Goal: Check status: Check status

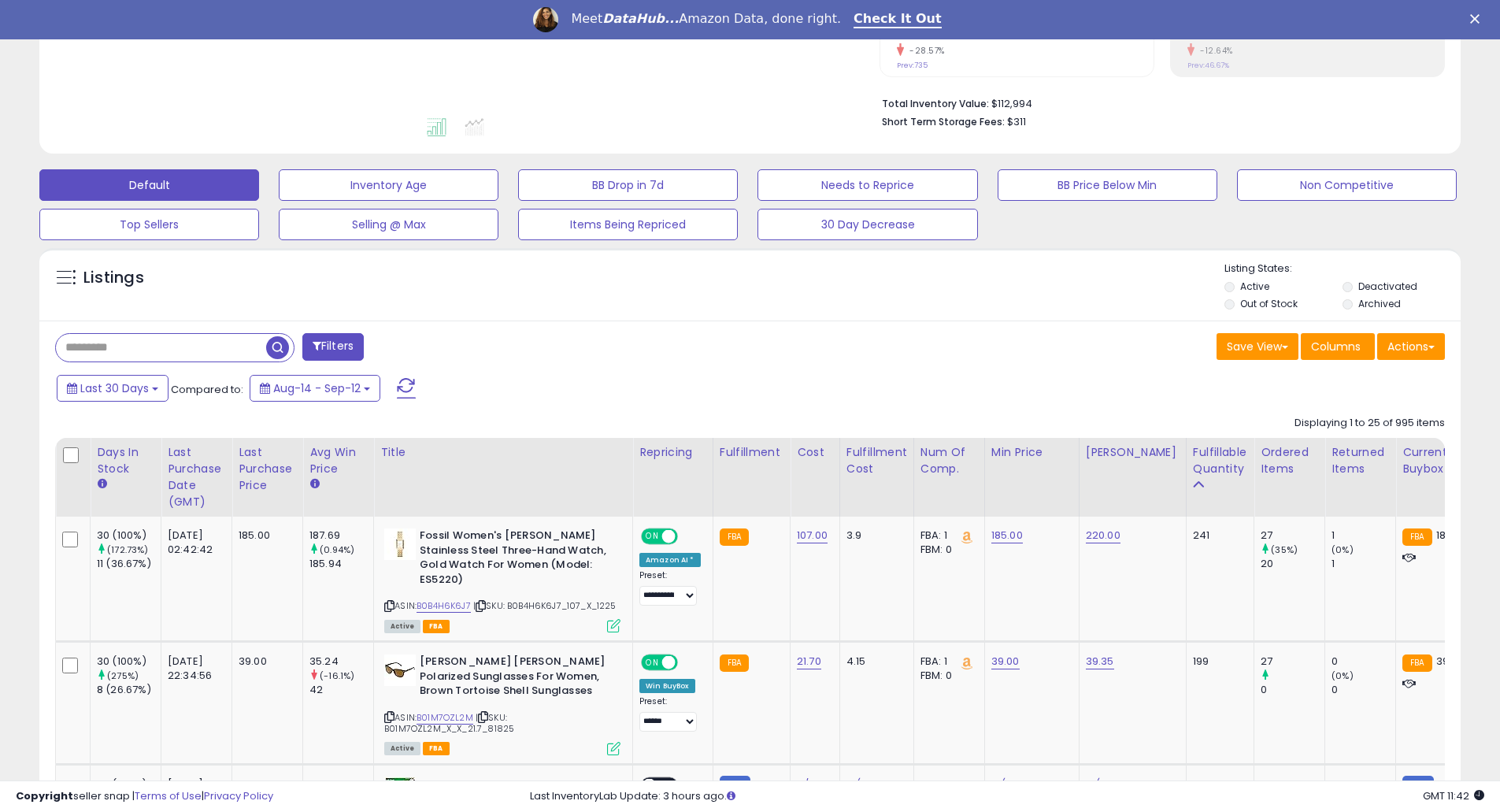
scroll to position [420, 0]
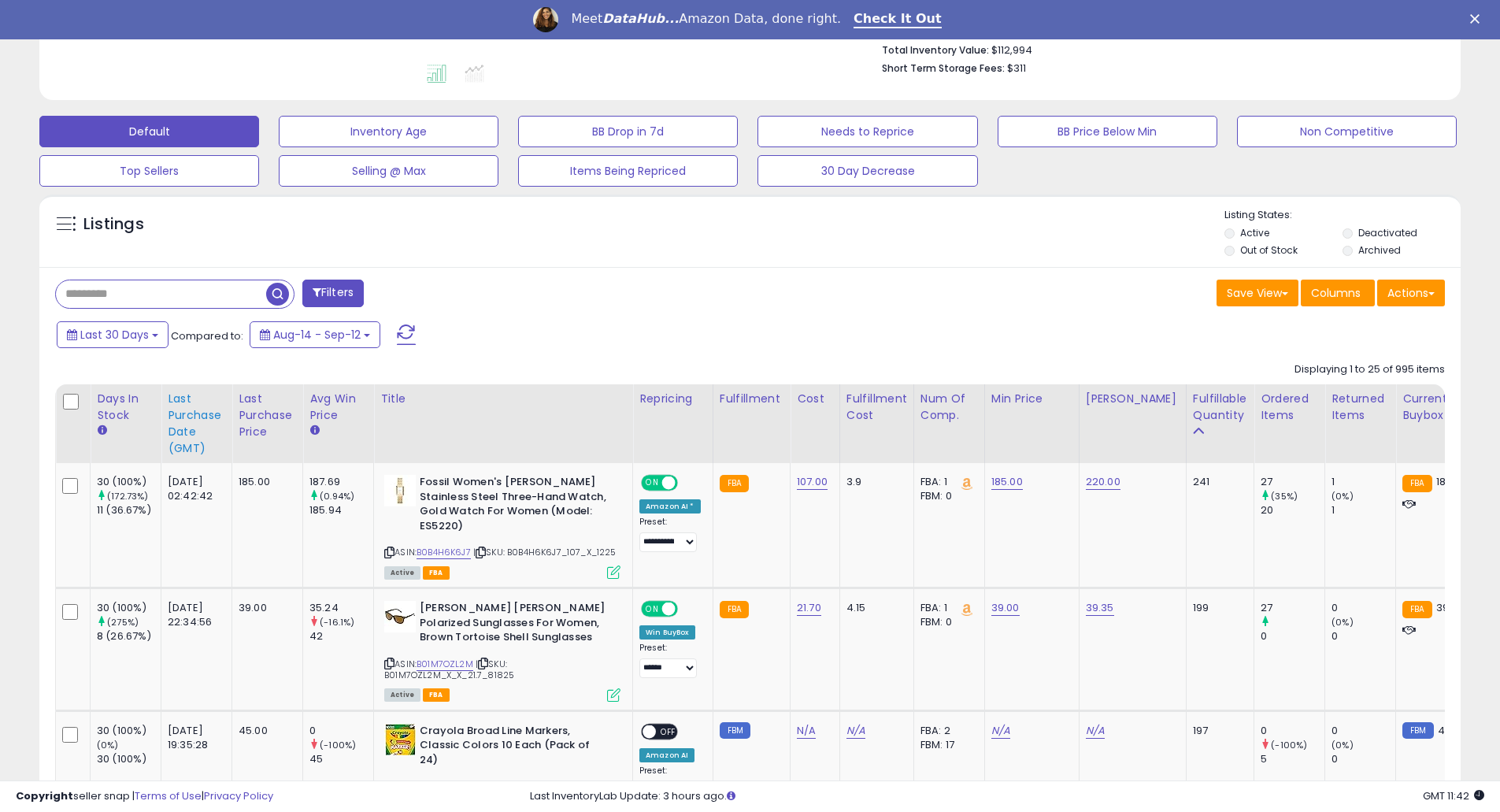
click at [166, 423] on th "Last Purchase Date (GMT)" at bounding box center [197, 423] width 71 height 79
click at [195, 418] on div "Last Purchase Date (GMT)" at bounding box center [196, 423] width 57 height 66
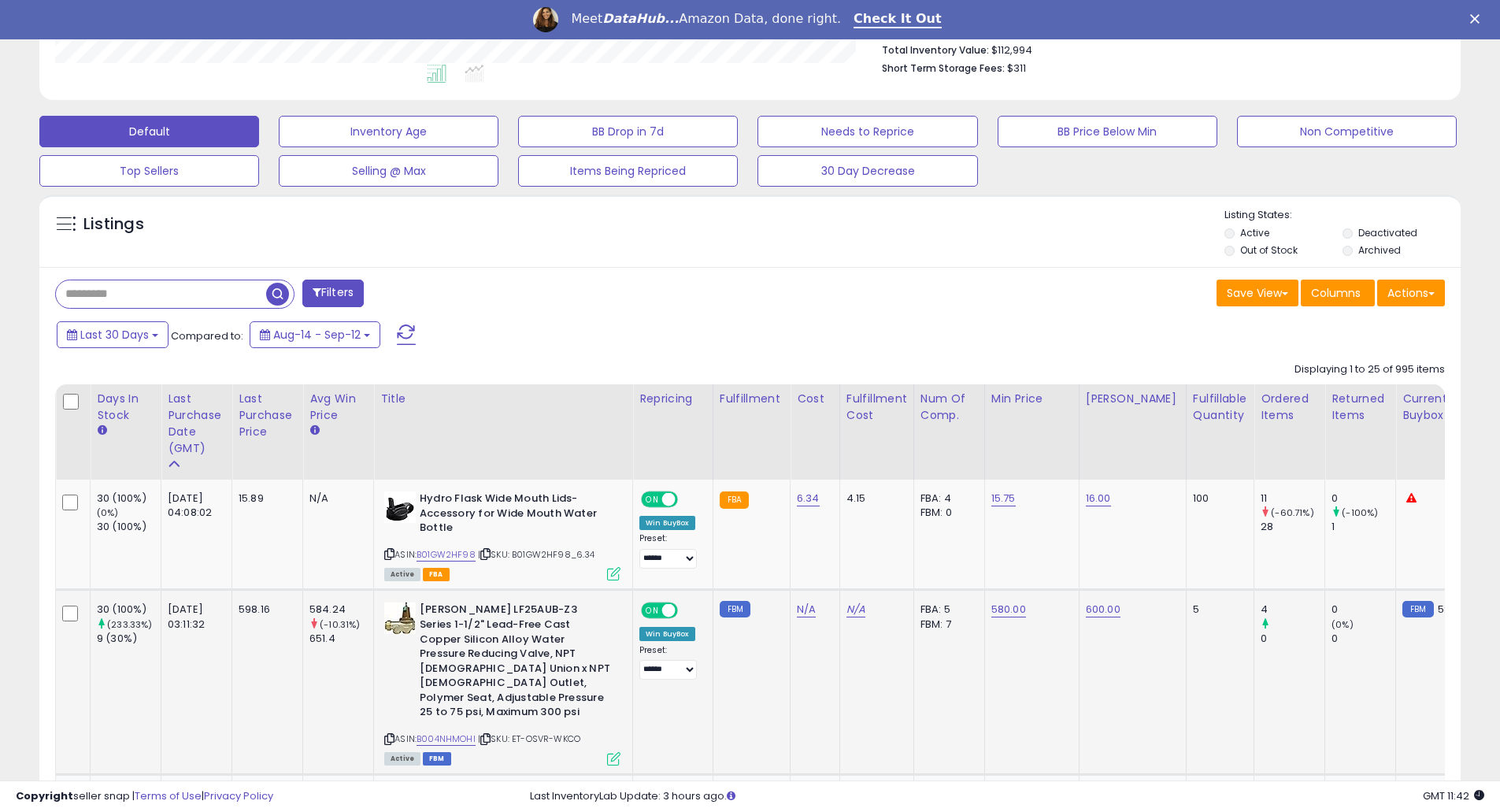
scroll to position [630, 0]
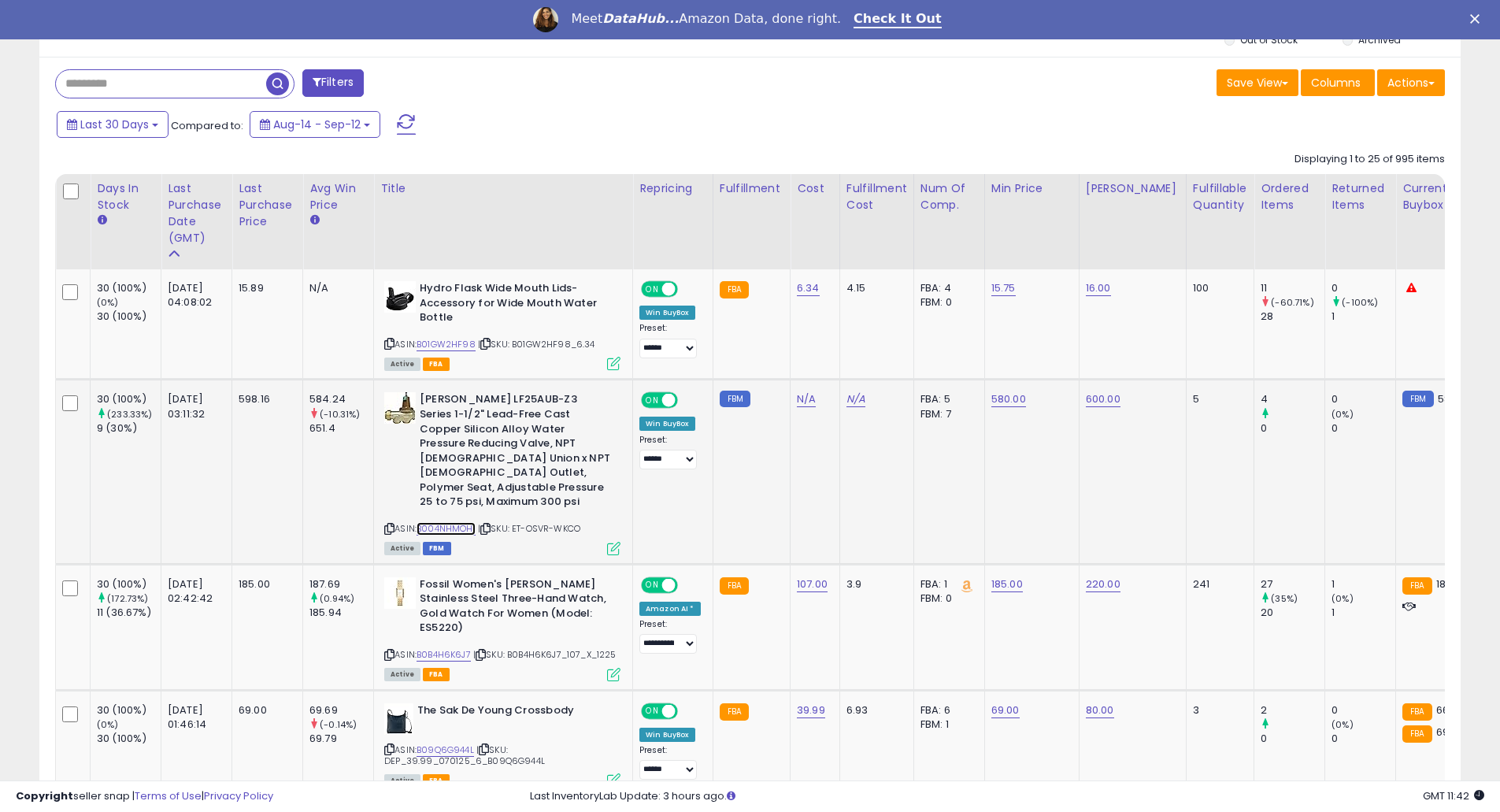
click at [464, 522] on link "B004NHMOHI" at bounding box center [446, 528] width 59 height 14
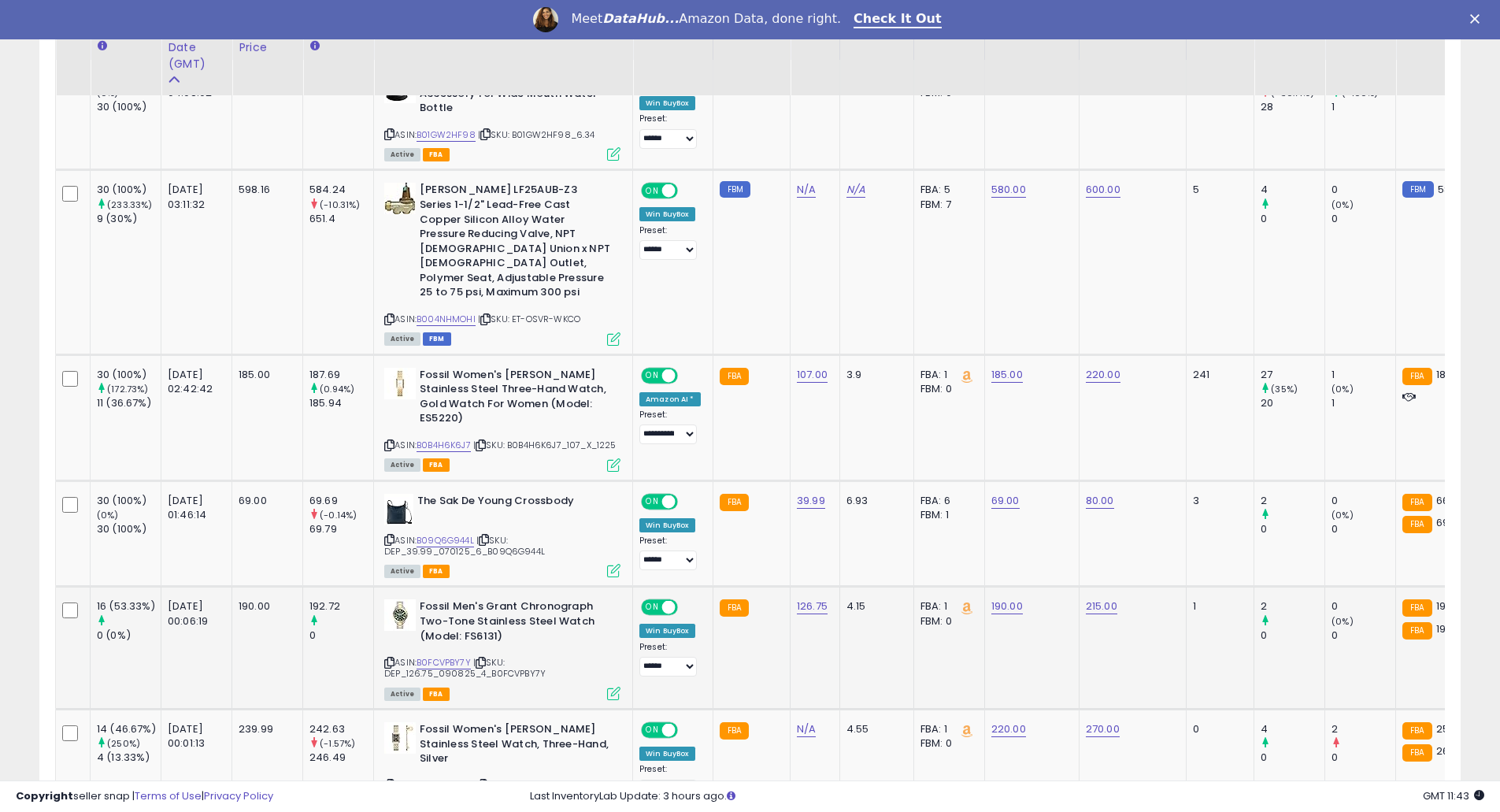
click at [438, 665] on span "| SKU: DEP_126.75_090825_4_B0FCVPBY7Y" at bounding box center [465, 668] width 161 height 24
click at [444, 660] on link "B0FCVPBY7Y" at bounding box center [444, 662] width 54 height 14
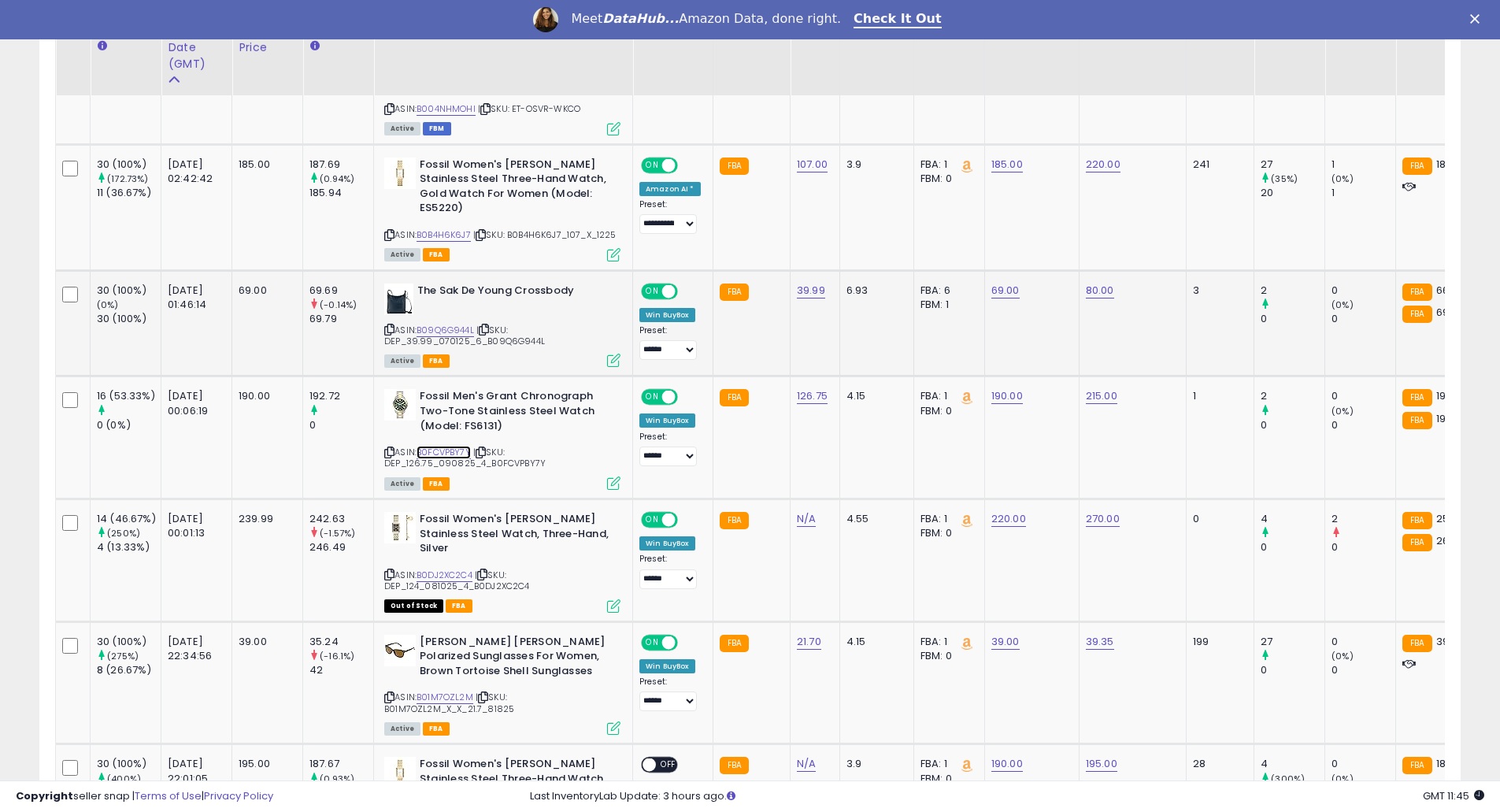
scroll to position [1260, 0]
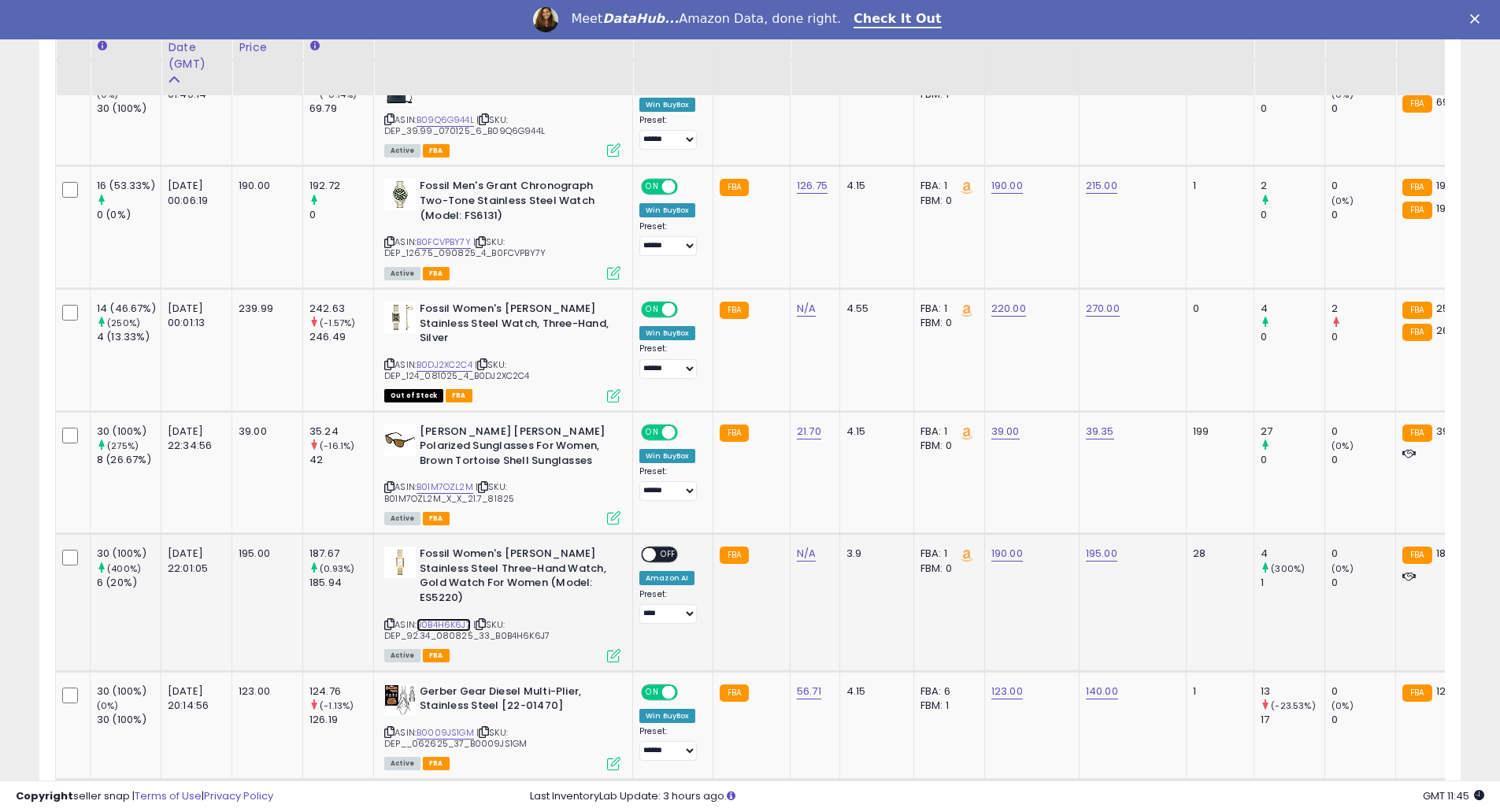
click at [451, 624] on link "B0B4H6K6J7" at bounding box center [444, 624] width 54 height 14
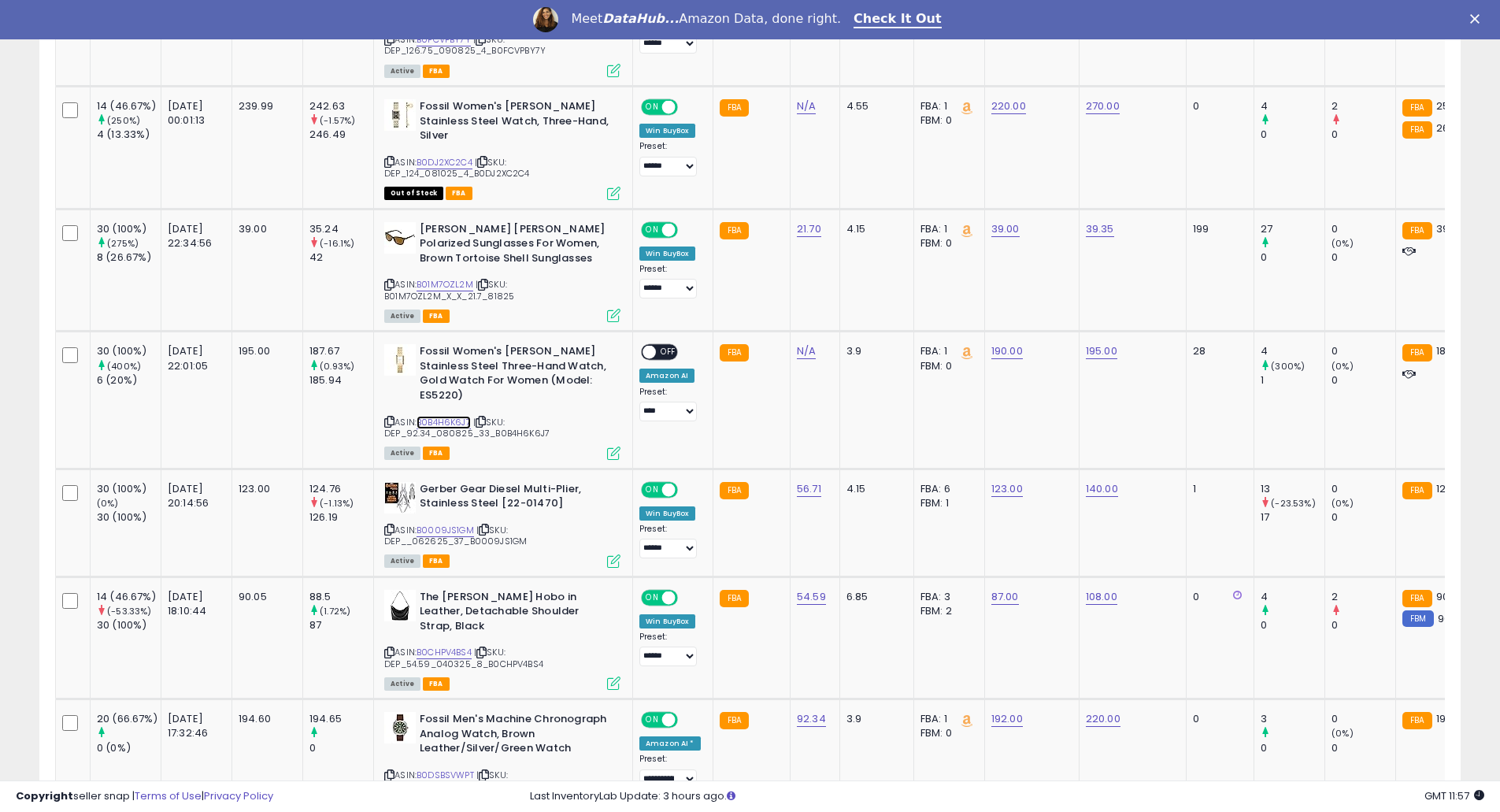
scroll to position [1470, 0]
